Goal: Information Seeking & Learning: Understand process/instructions

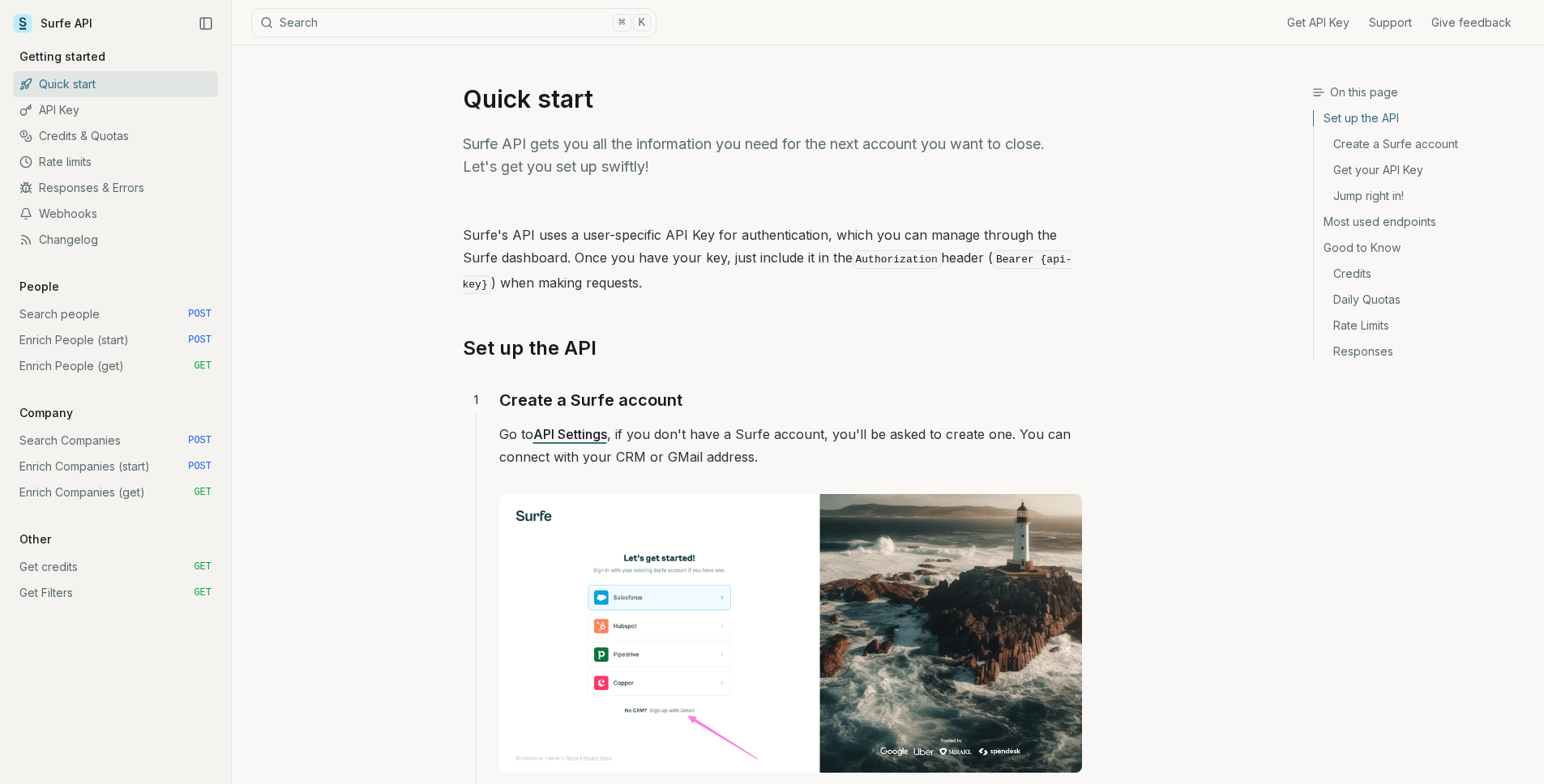
click at [86, 593] on link "Get Filters GET" at bounding box center [115, 592] width 205 height 25
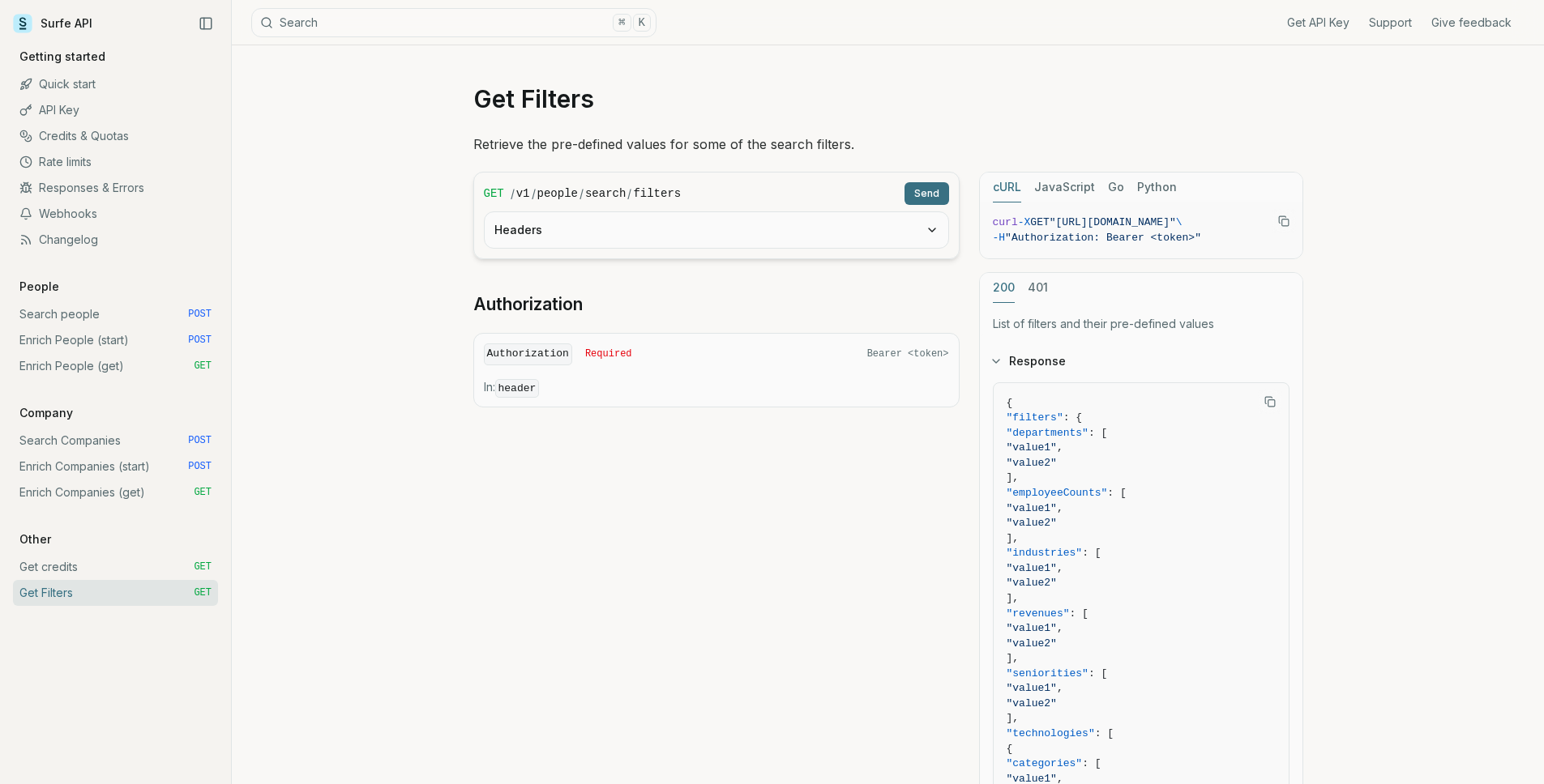
click at [95, 576] on link "Get credits GET" at bounding box center [115, 566] width 205 height 25
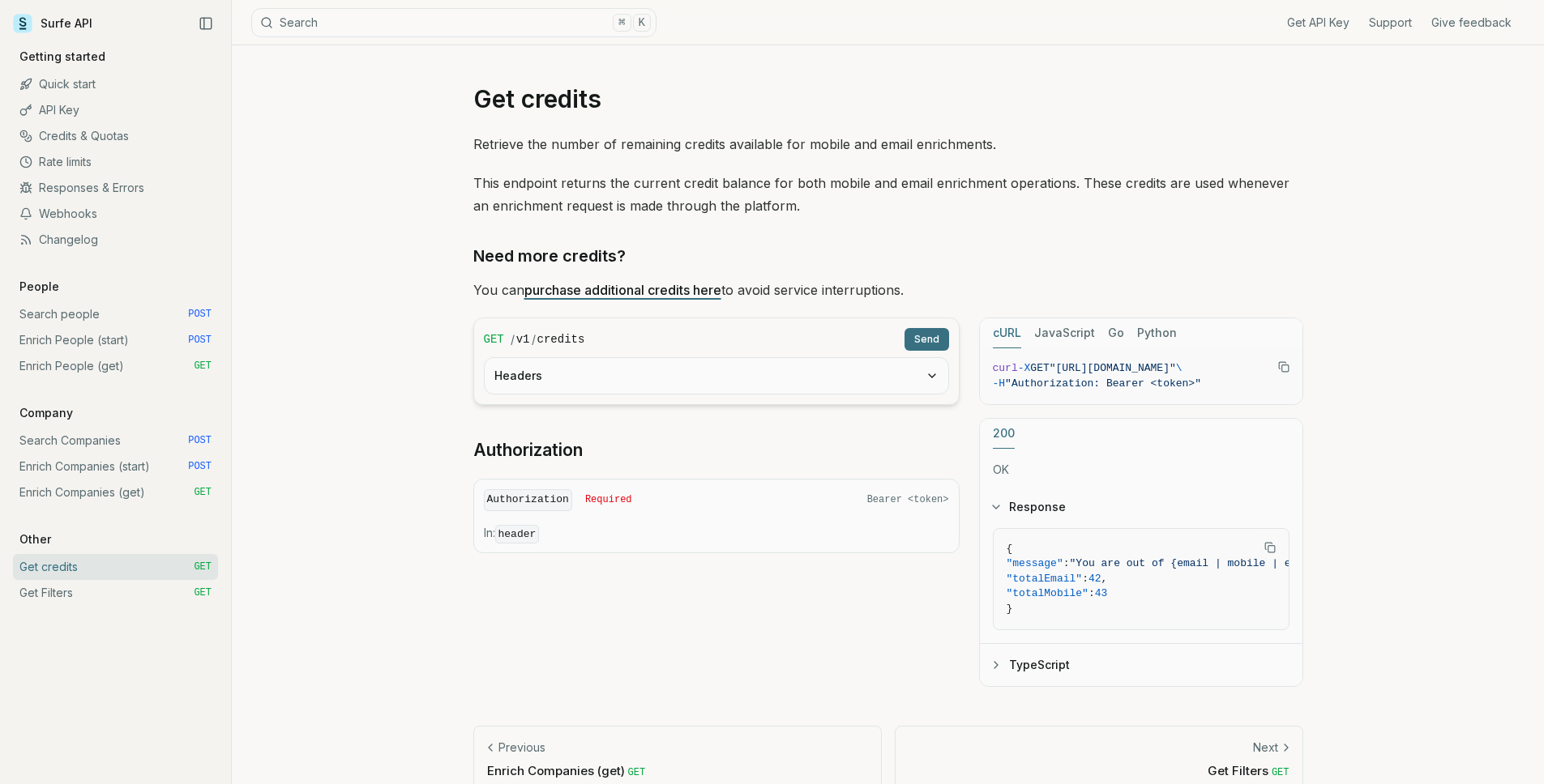
click at [111, 492] on link "Enrich Companies (get) GET" at bounding box center [115, 492] width 205 height 25
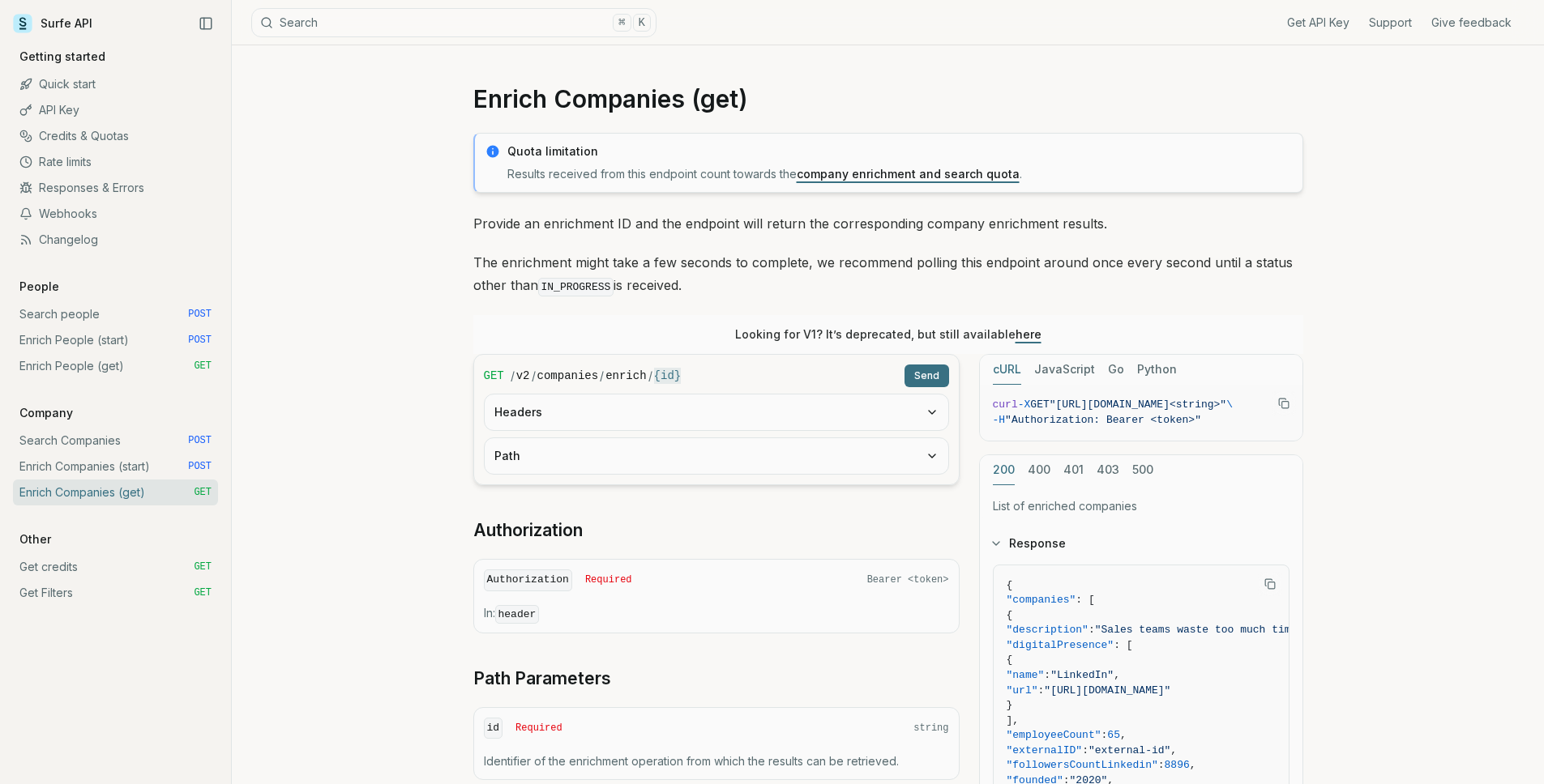
click at [132, 467] on link "Enrich Companies (start) POST" at bounding box center [115, 466] width 205 height 25
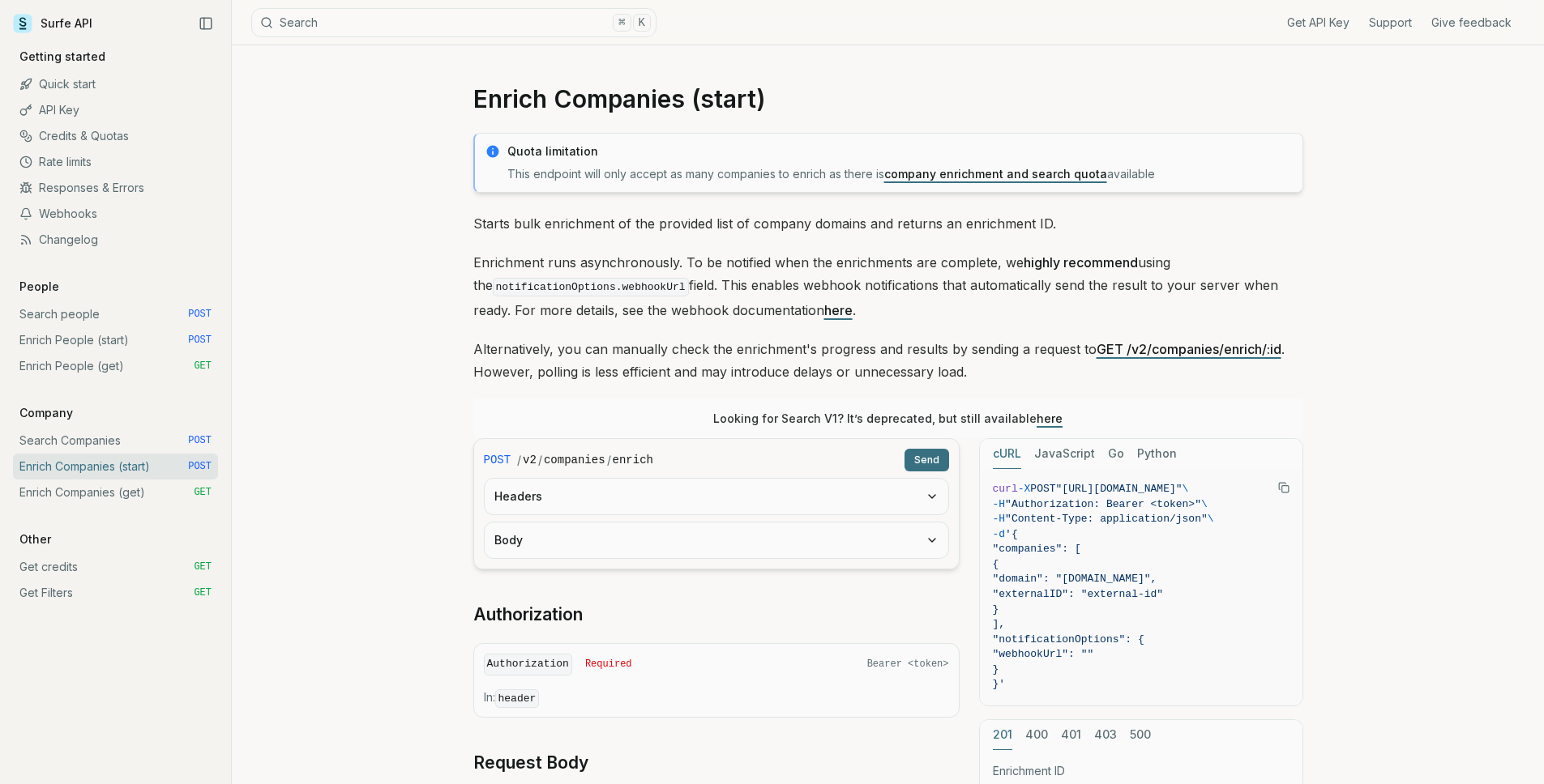
click at [606, 511] on button "Headers" at bounding box center [716, 497] width 463 height 36
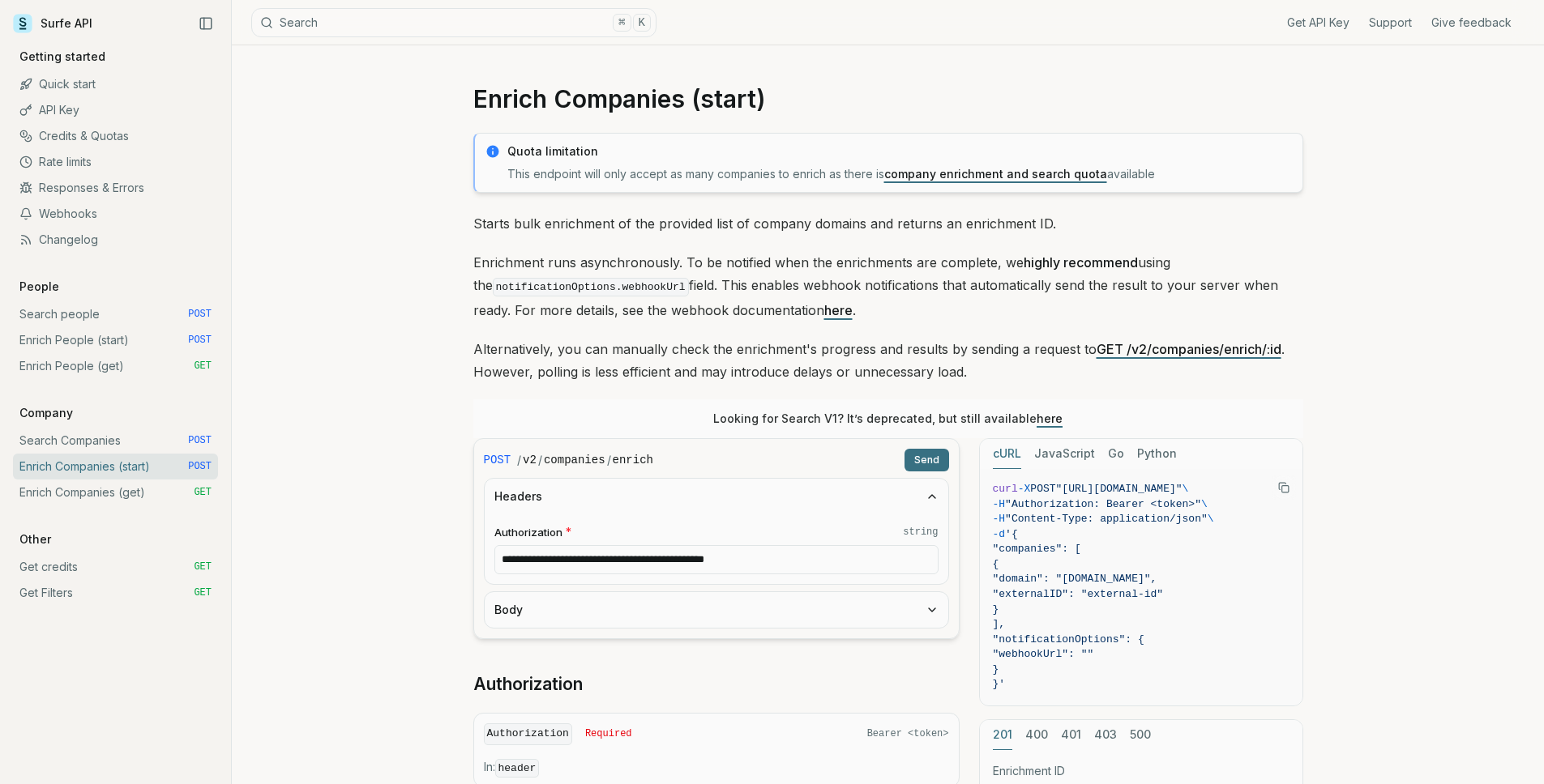
click at [598, 613] on button "Body" at bounding box center [716, 610] width 463 height 36
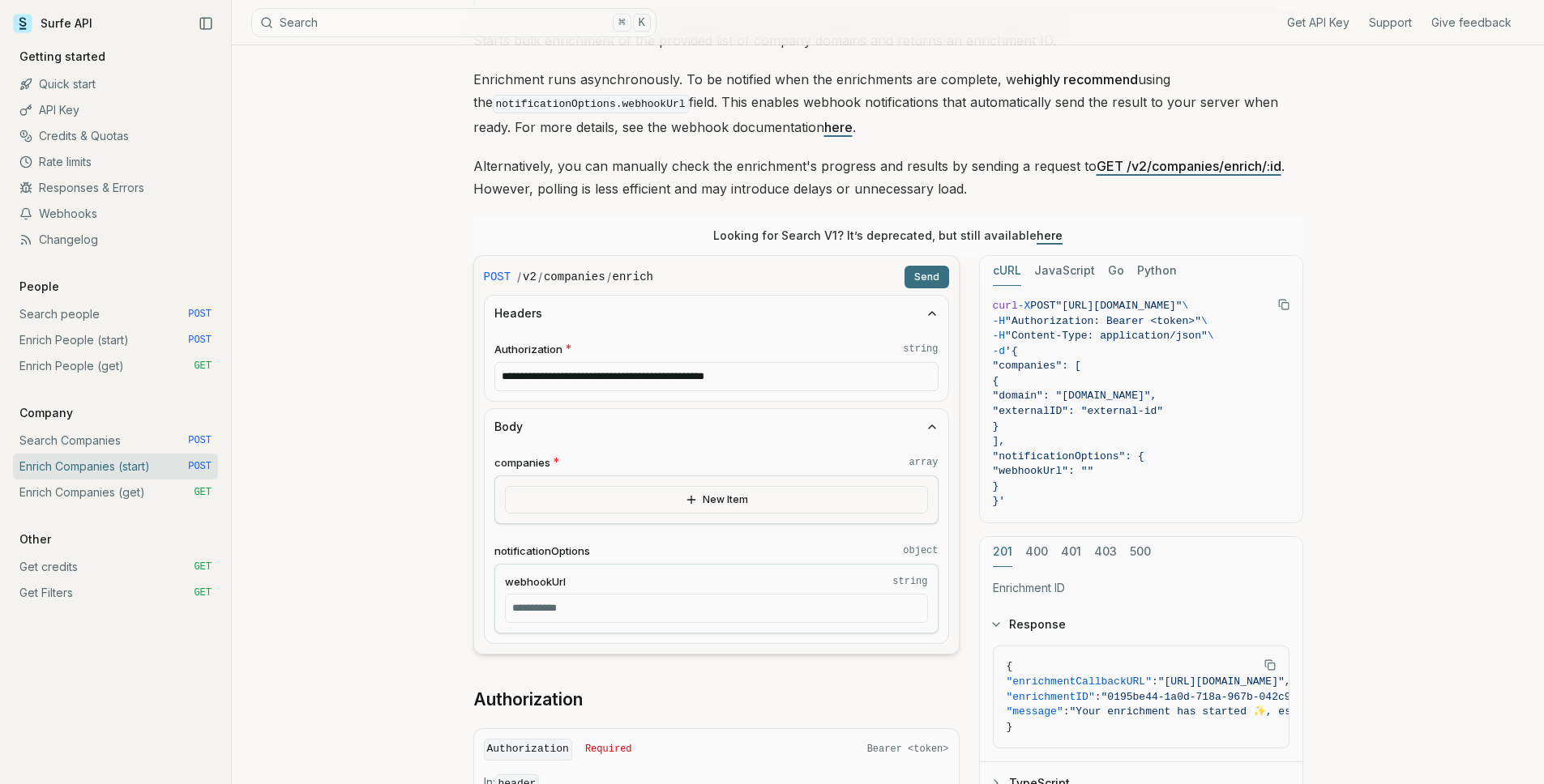
scroll to position [246, 0]
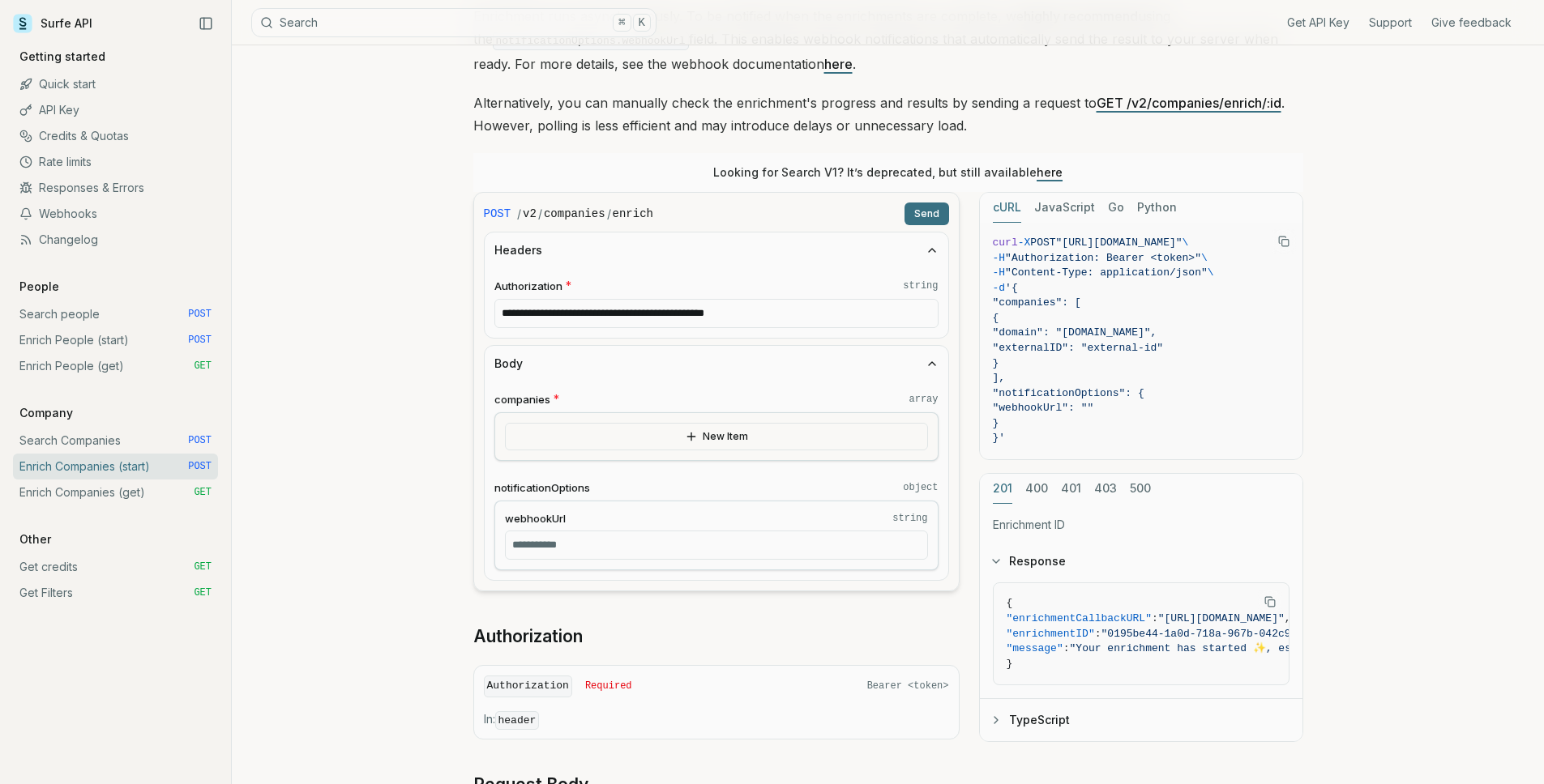
click at [630, 440] on button "New Item" at bounding box center [716, 436] width 423 height 27
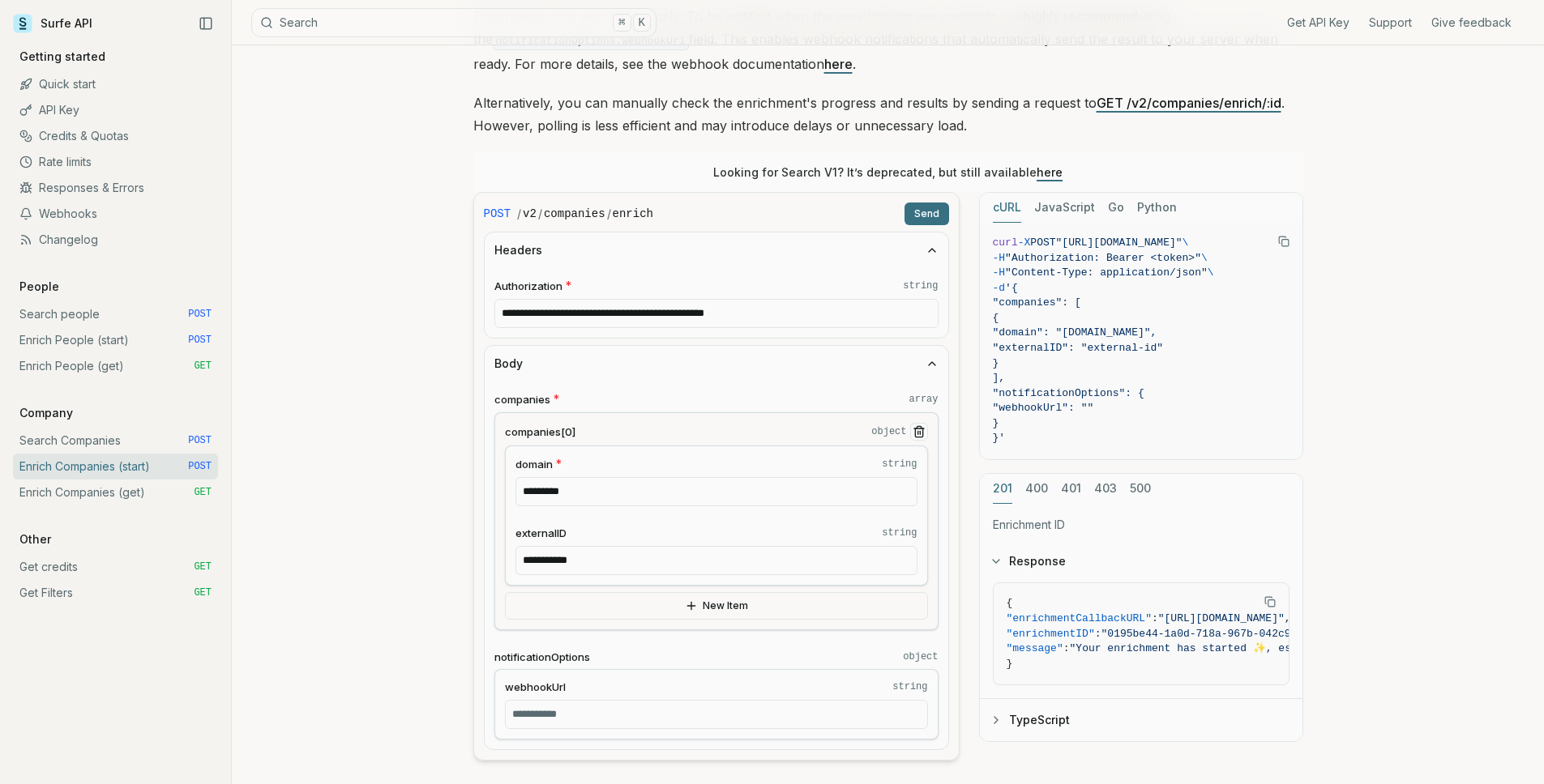
click at [924, 218] on button "Send" at bounding box center [926, 214] width 45 height 23
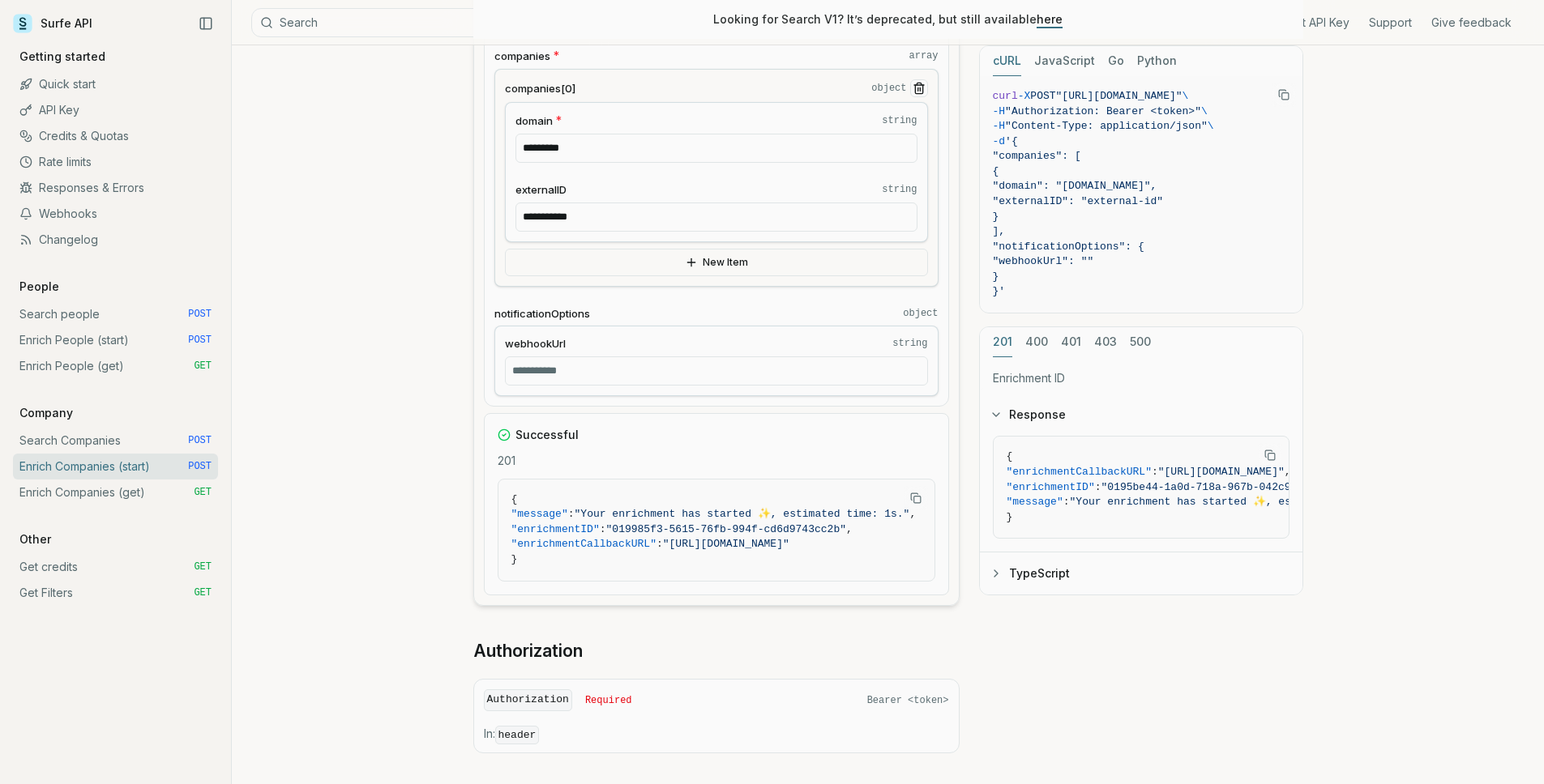
scroll to position [591, 0]
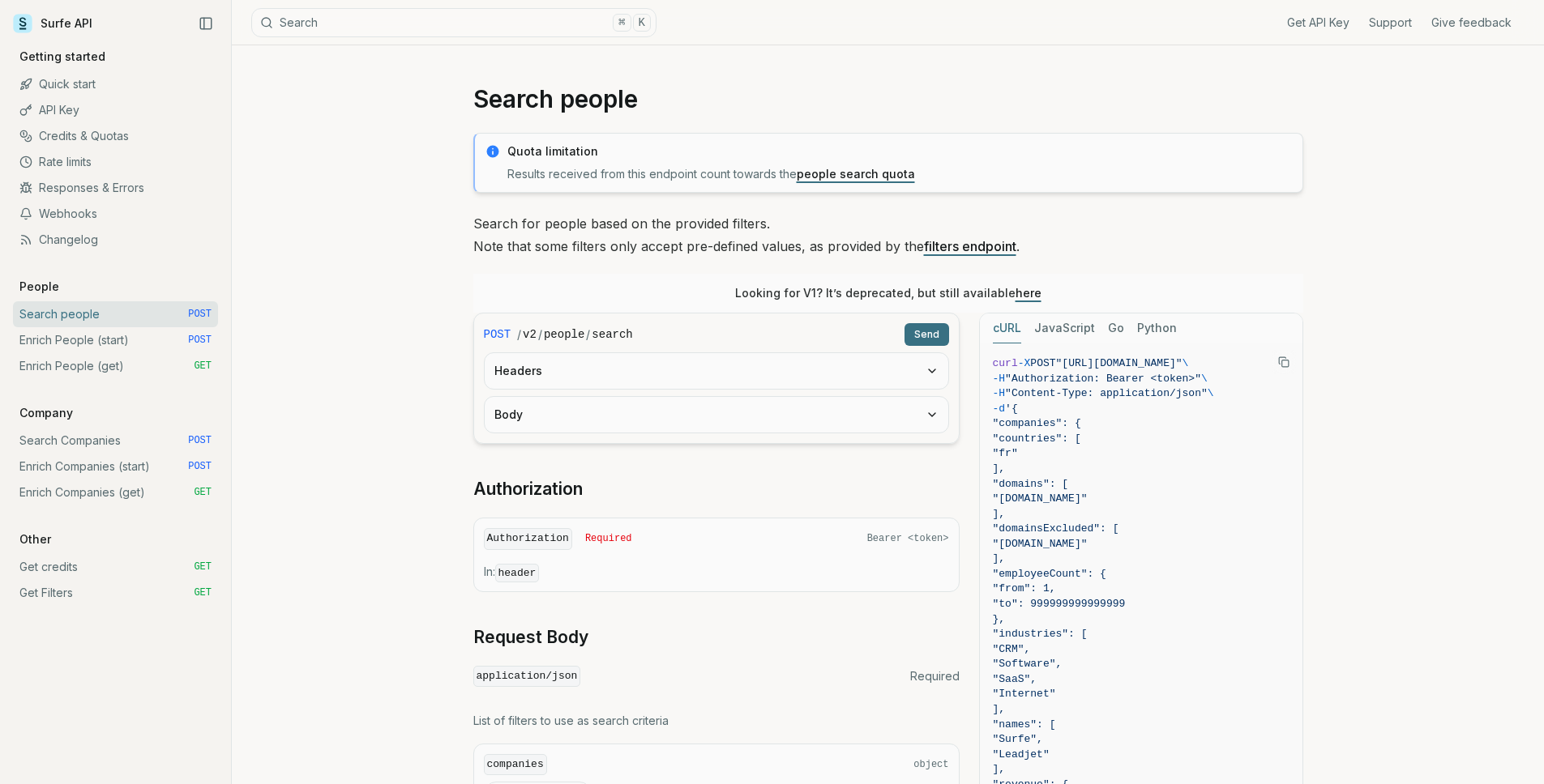
scroll to position [211, 0]
